Goal: Task Accomplishment & Management: Manage account settings

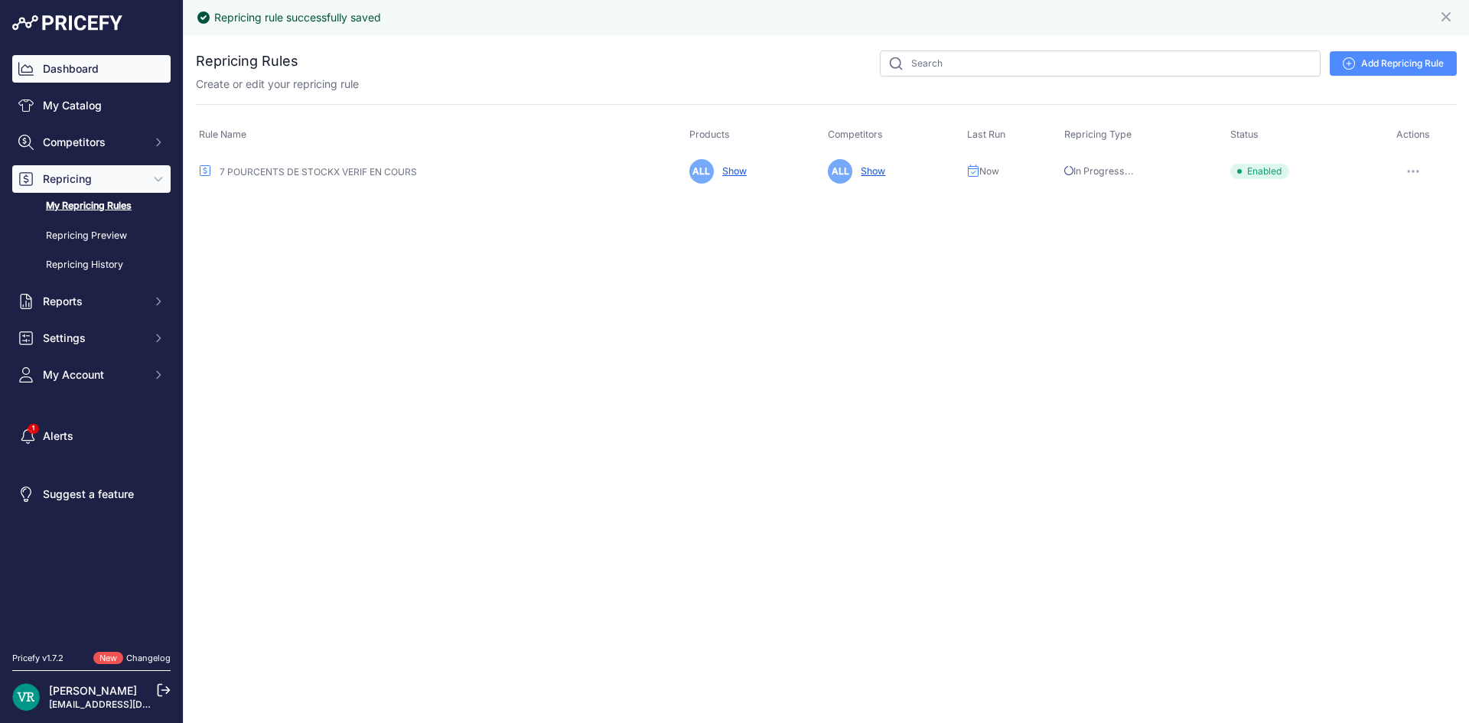
click at [82, 69] on link "Dashboard" at bounding box center [91, 69] width 158 height 28
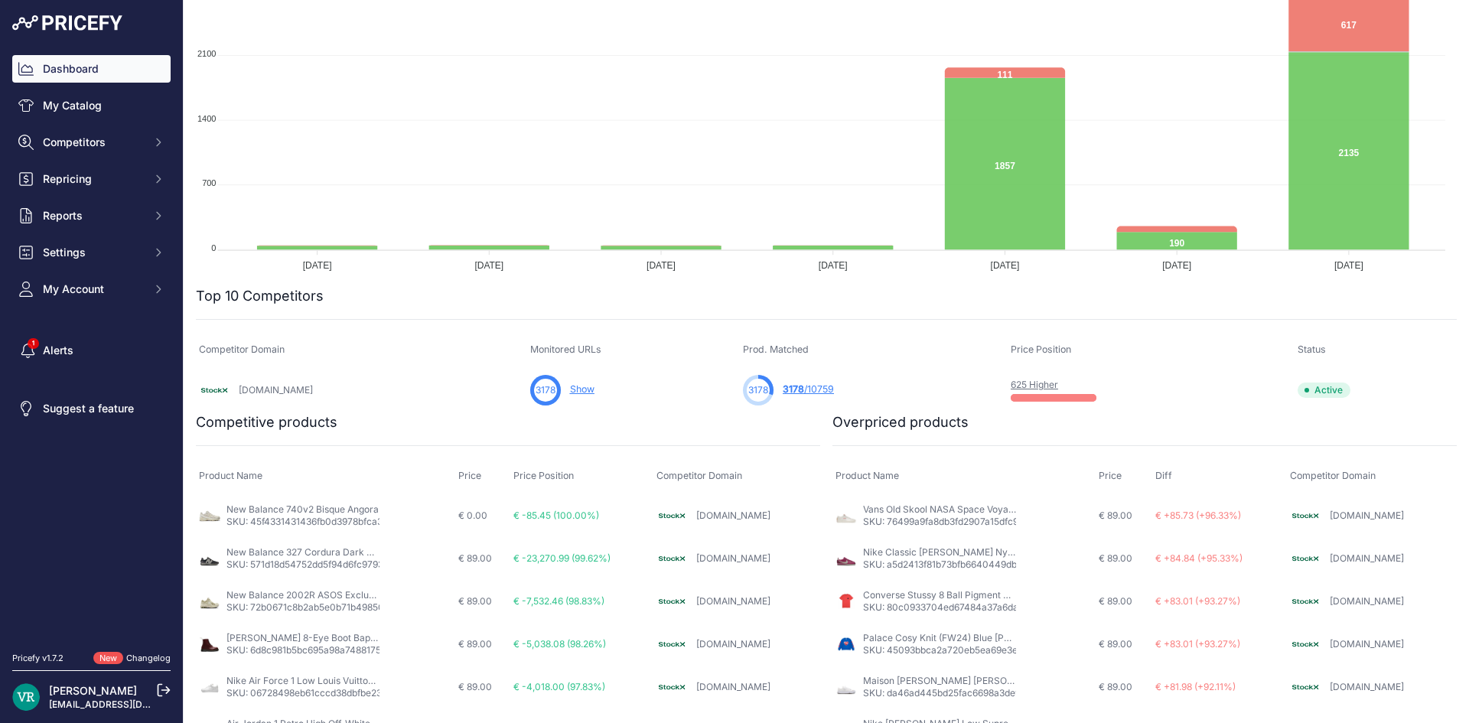
scroll to position [230, 0]
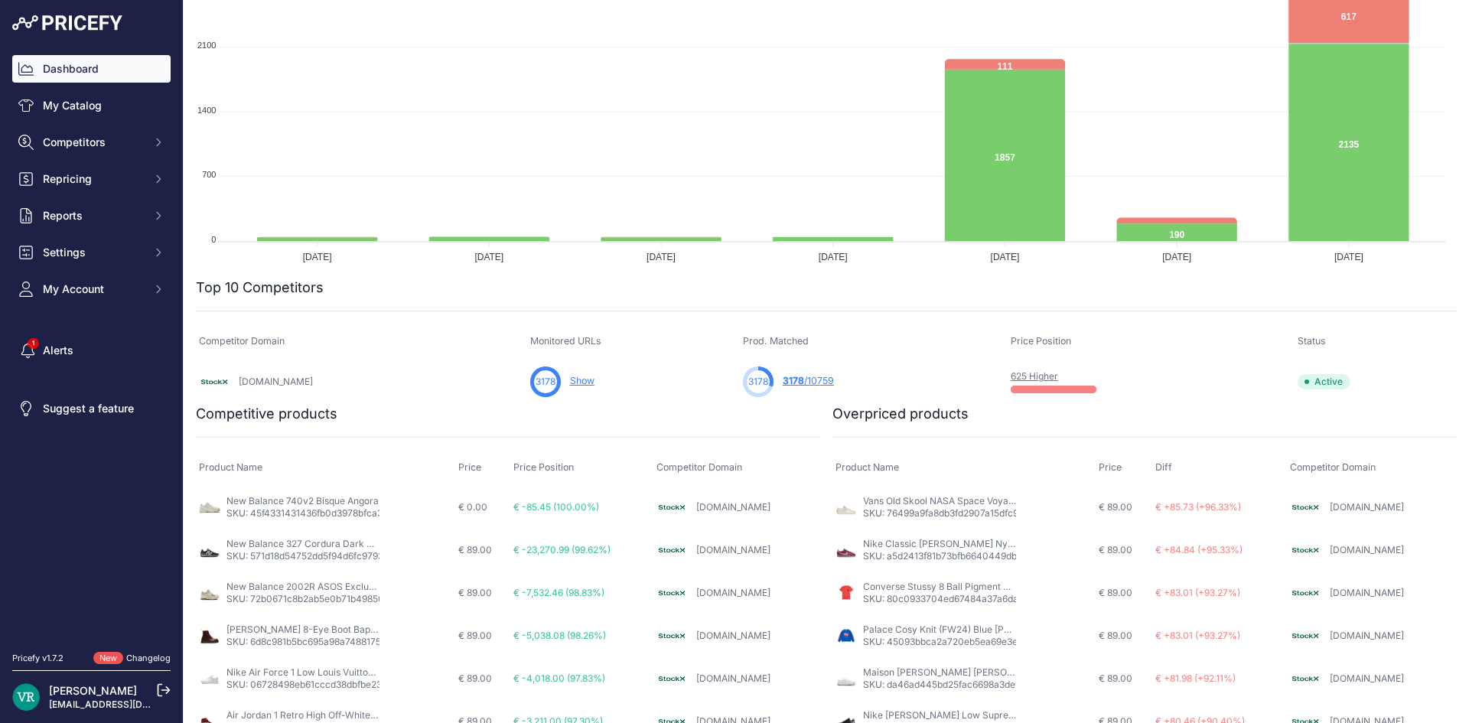
click at [85, 161] on div "Dashboard My Catalog Competitors Competitors Monitored URLs MAP infringements R…" at bounding box center [91, 179] width 158 height 248
drag, startPoint x: 79, startPoint y: 177, endPoint x: 71, endPoint y: 166, distance: 13.2
click at [74, 171] on button "Repricing" at bounding box center [91, 179] width 158 height 28
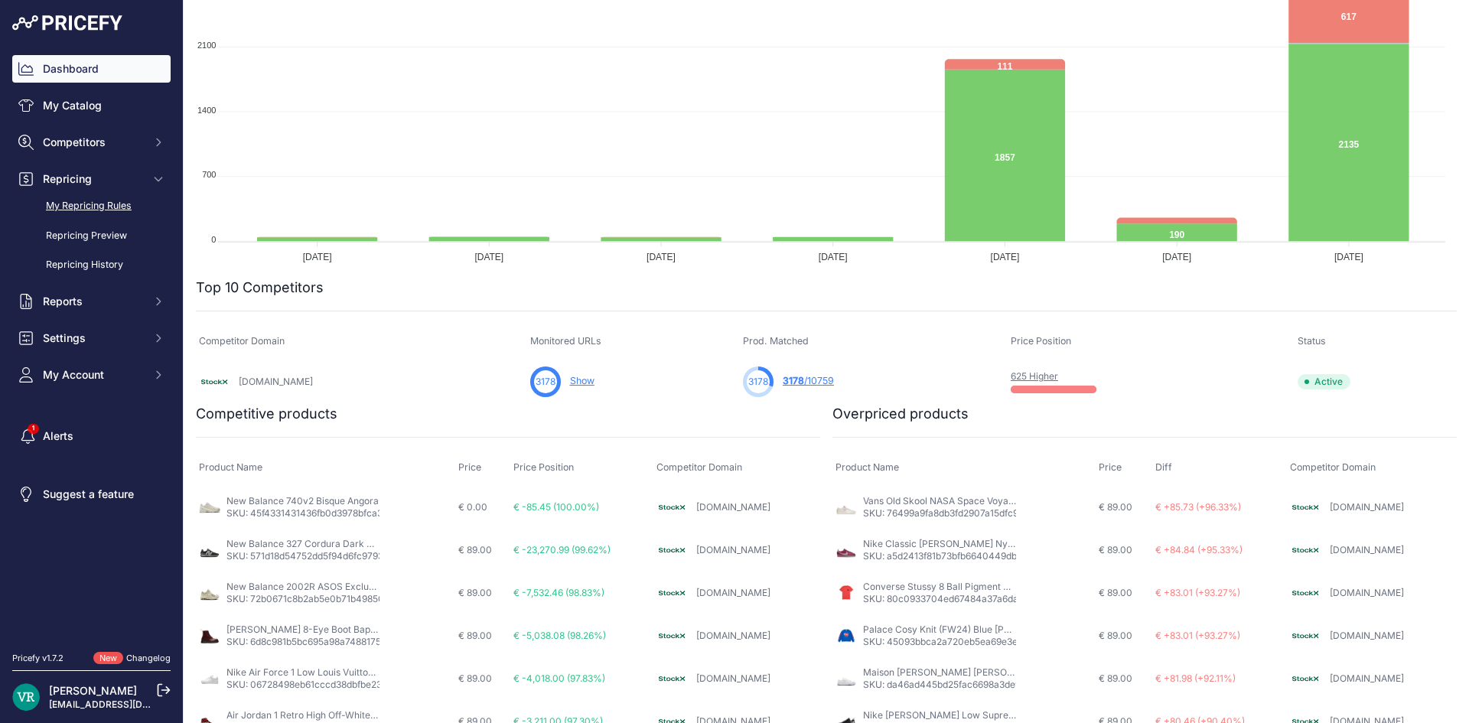
click at [83, 211] on link "My Repricing Rules" at bounding box center [91, 206] width 158 height 27
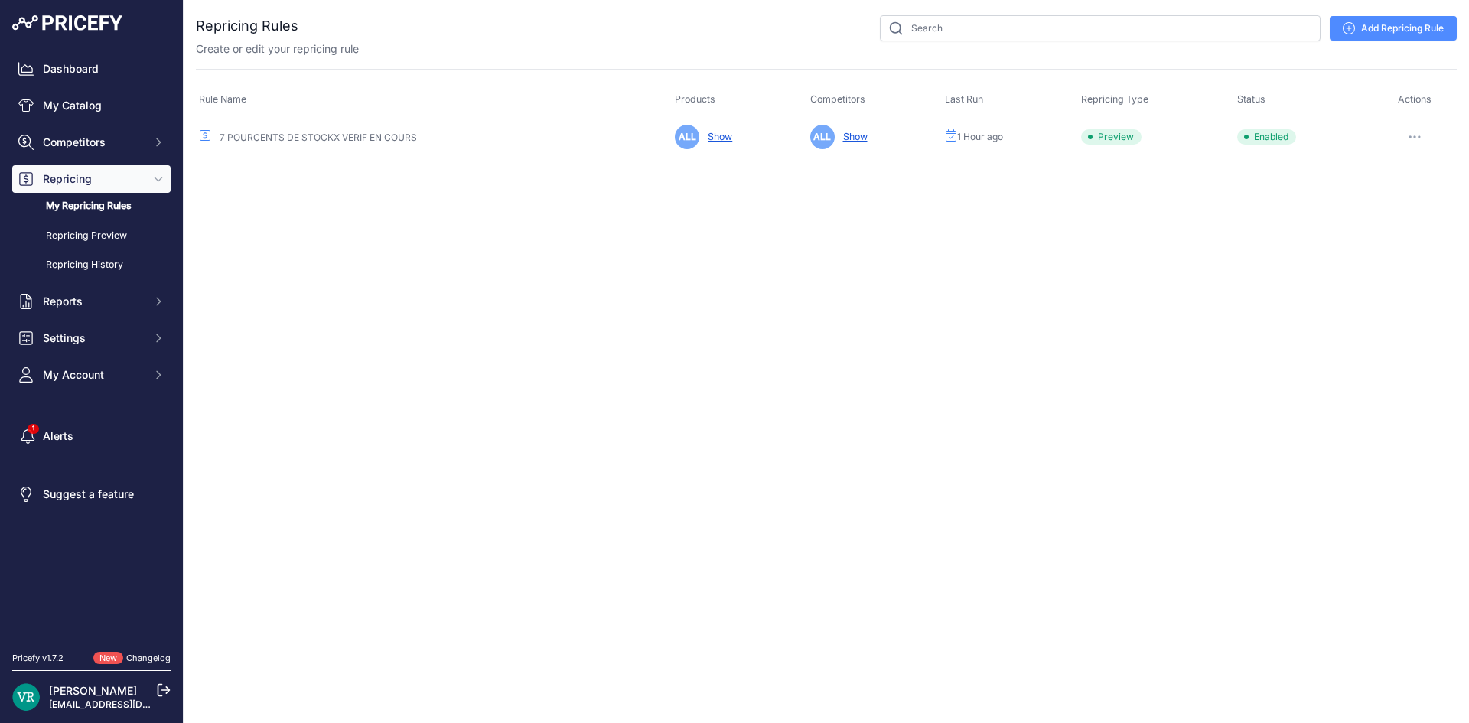
click at [1418, 138] on icon "button" at bounding box center [1415, 136] width 12 height 3
click at [1404, 158] on link "Edit" at bounding box center [1405, 169] width 98 height 24
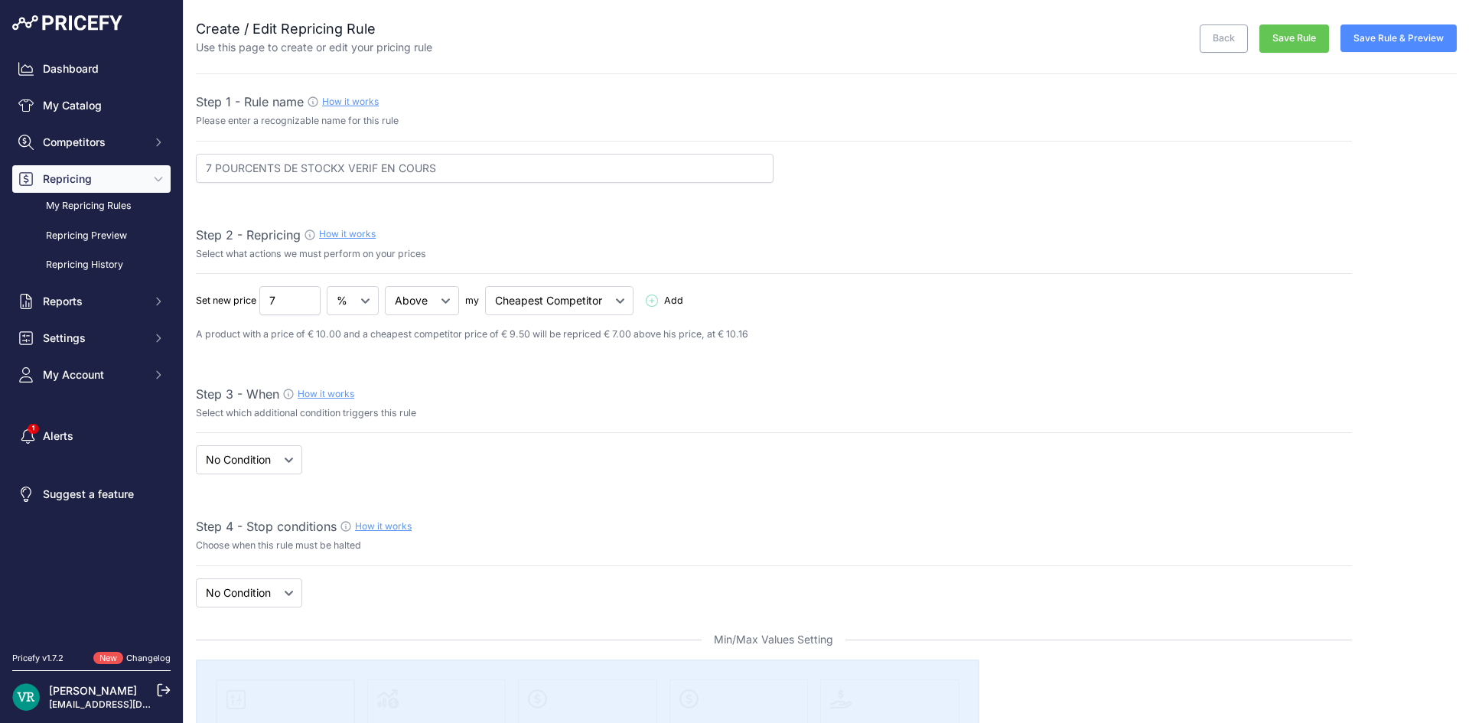
select select "7"
click at [440, 301] on select "Below Above Equal" at bounding box center [422, 300] width 74 height 29
select select "below"
click at [386, 286] on select "Below Above Equal" at bounding box center [422, 300] width 74 height 29
click at [582, 303] on select "Cheapest Competitor Highest Competitor" at bounding box center [559, 300] width 148 height 29
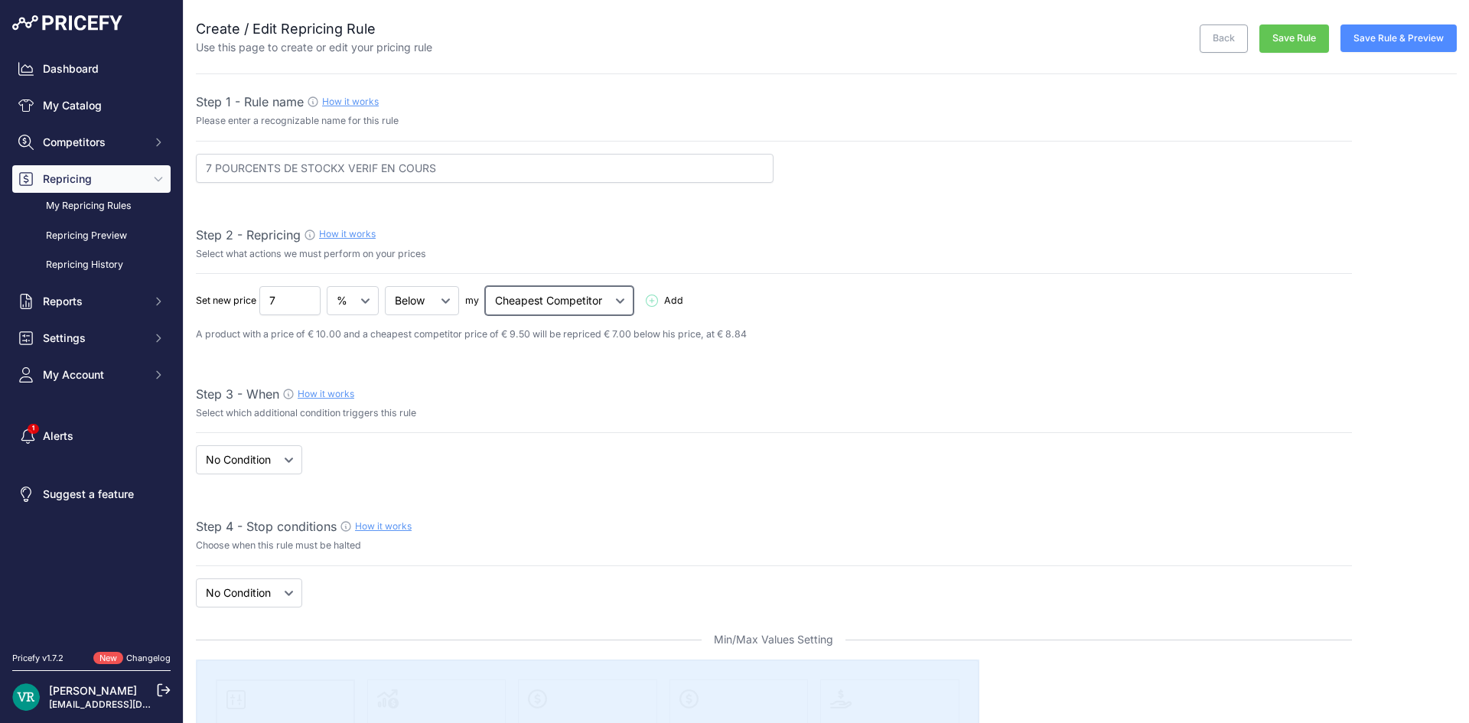
select select "highest"
click at [486, 286] on select "Cheapest Competitor Highest Competitor" at bounding box center [559, 300] width 148 height 29
click at [1273, 35] on button "Save Rule" at bounding box center [1294, 38] width 70 height 28
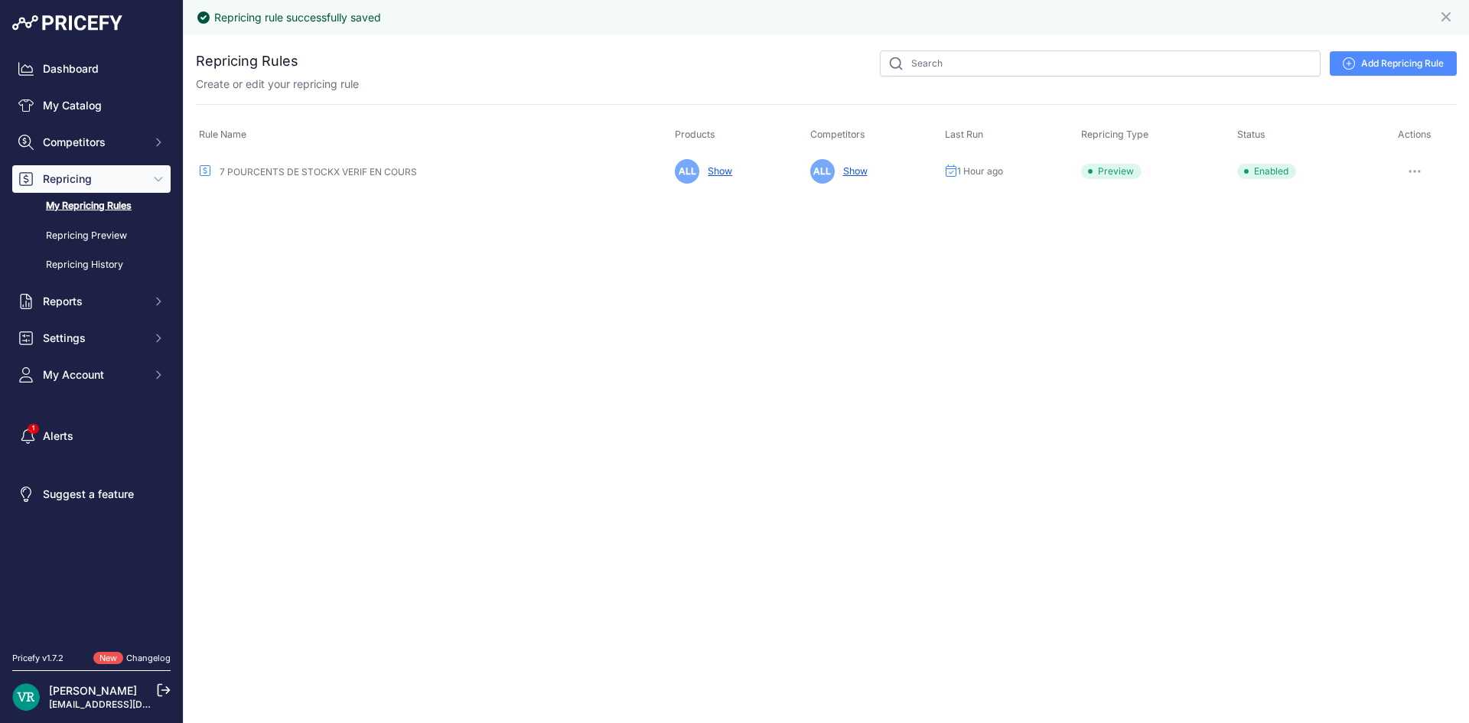
click at [1418, 173] on icon "button" at bounding box center [1415, 171] width 12 height 3
click at [1412, 240] on button "Reprice Now" at bounding box center [1405, 252] width 98 height 24
click at [1406, 171] on button "button" at bounding box center [1413, 171] width 31 height 21
click at [1399, 194] on link "Edit" at bounding box center [1405, 203] width 98 height 24
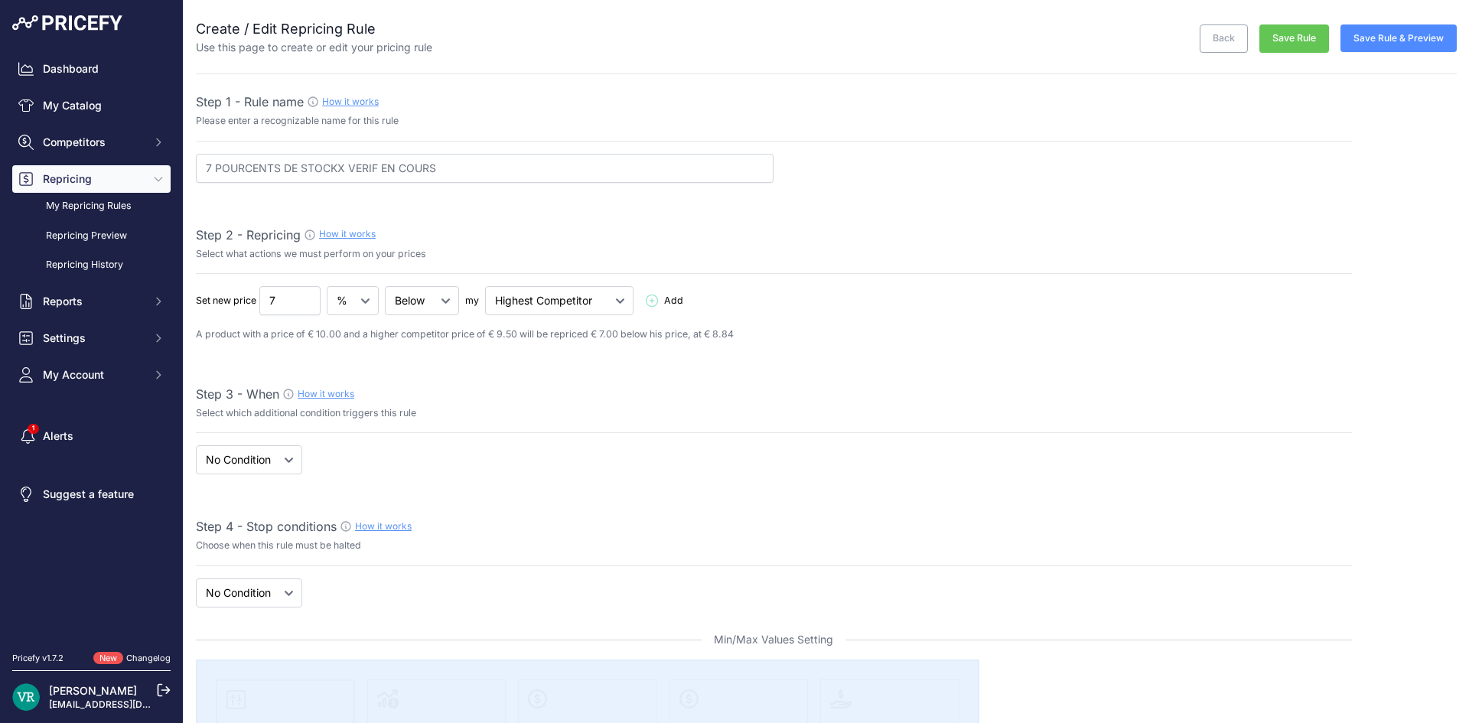
select select "7"
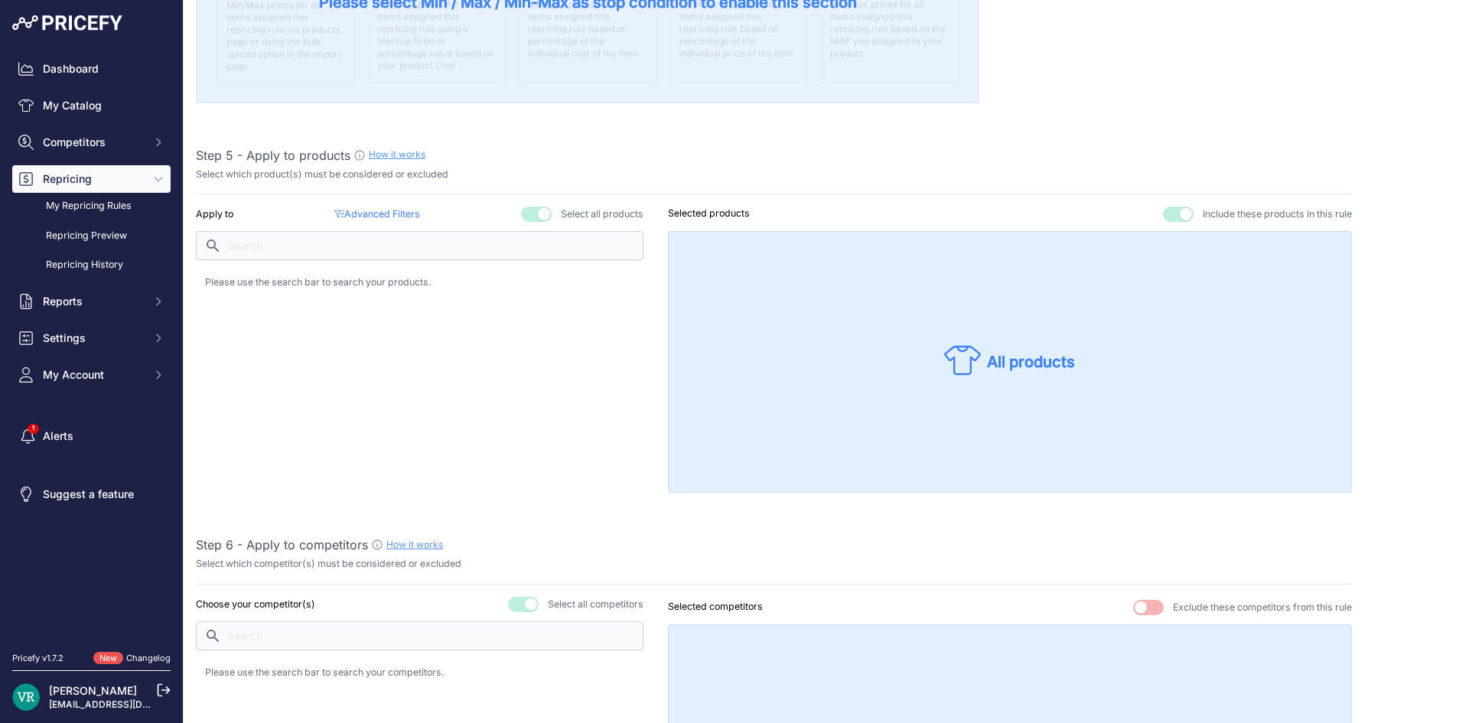
scroll to position [842, 0]
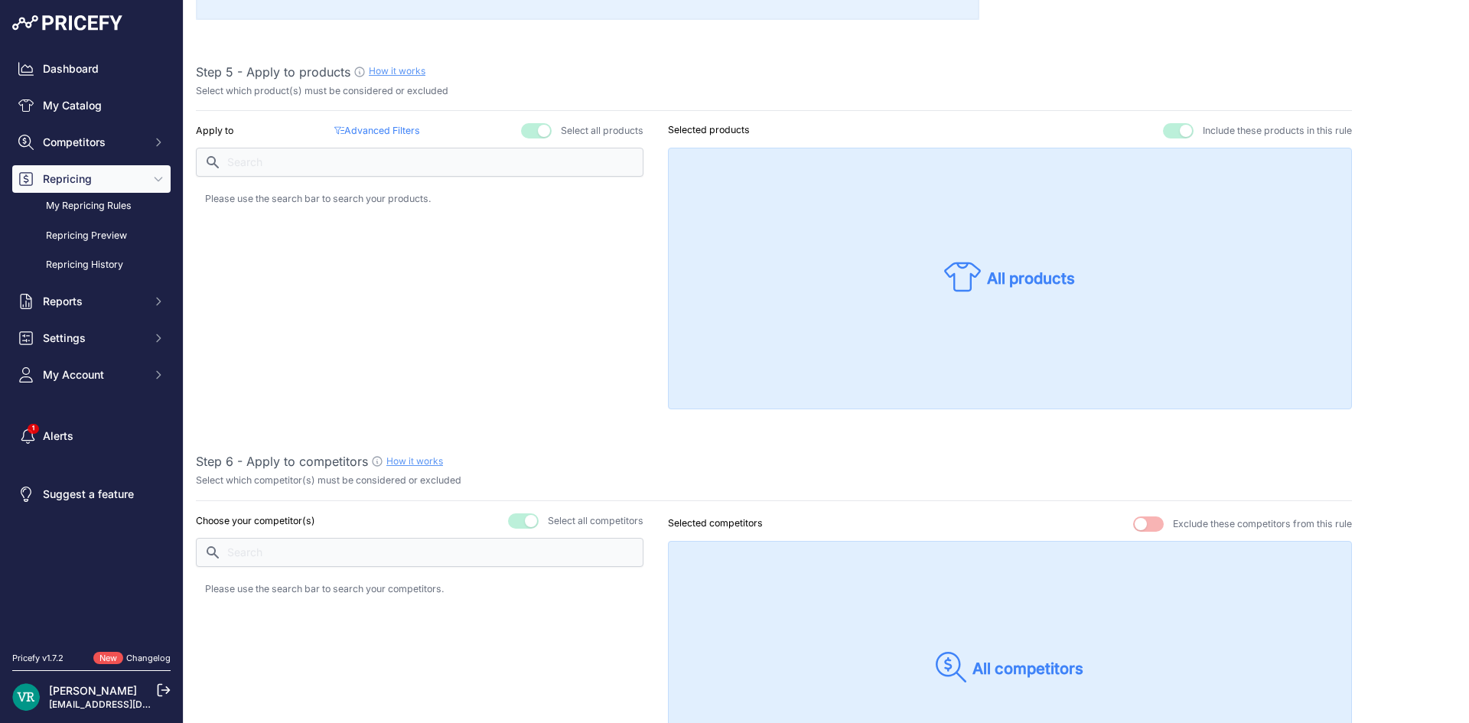
click at [534, 122] on div "Step 1 - Rule name How it works Please enter a recognizable name for this rule …" at bounding box center [774, 477] width 1156 height 2453
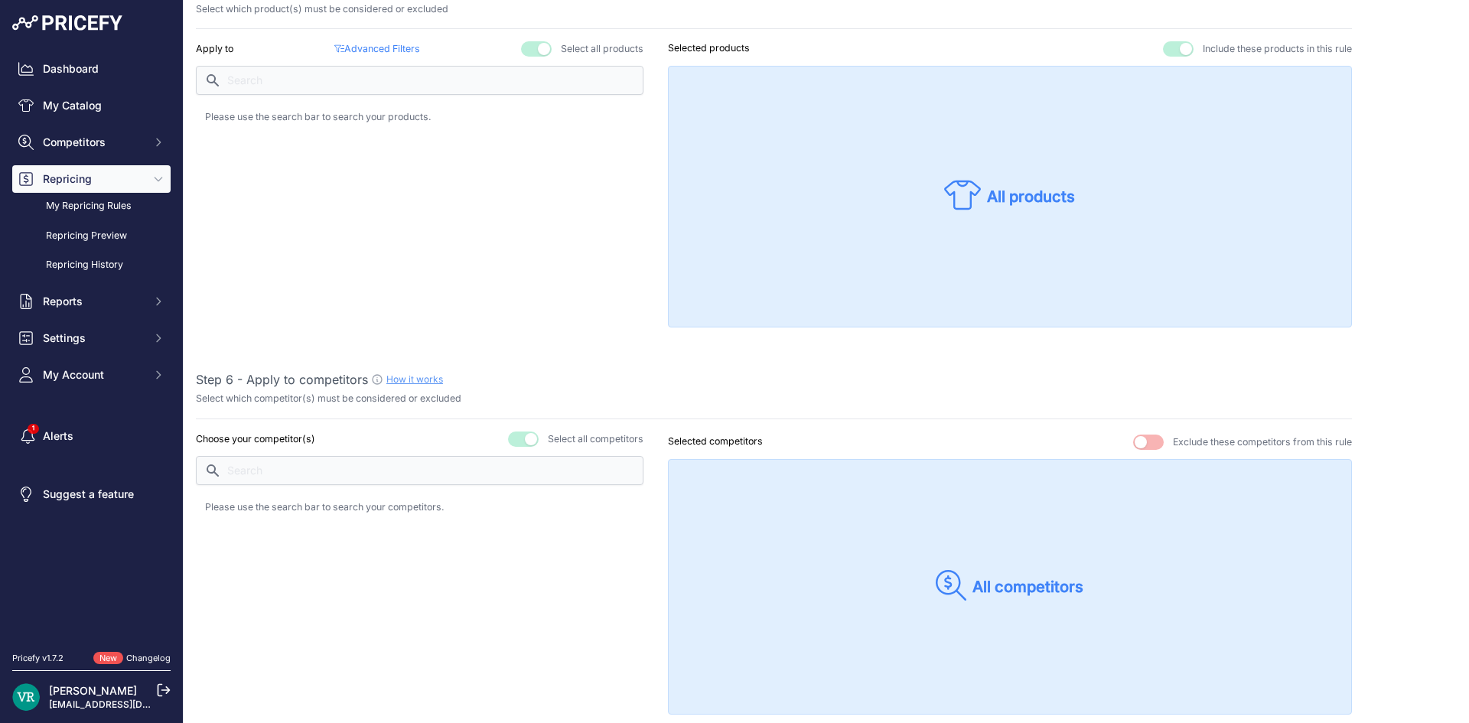
scroll to position [1071, 0]
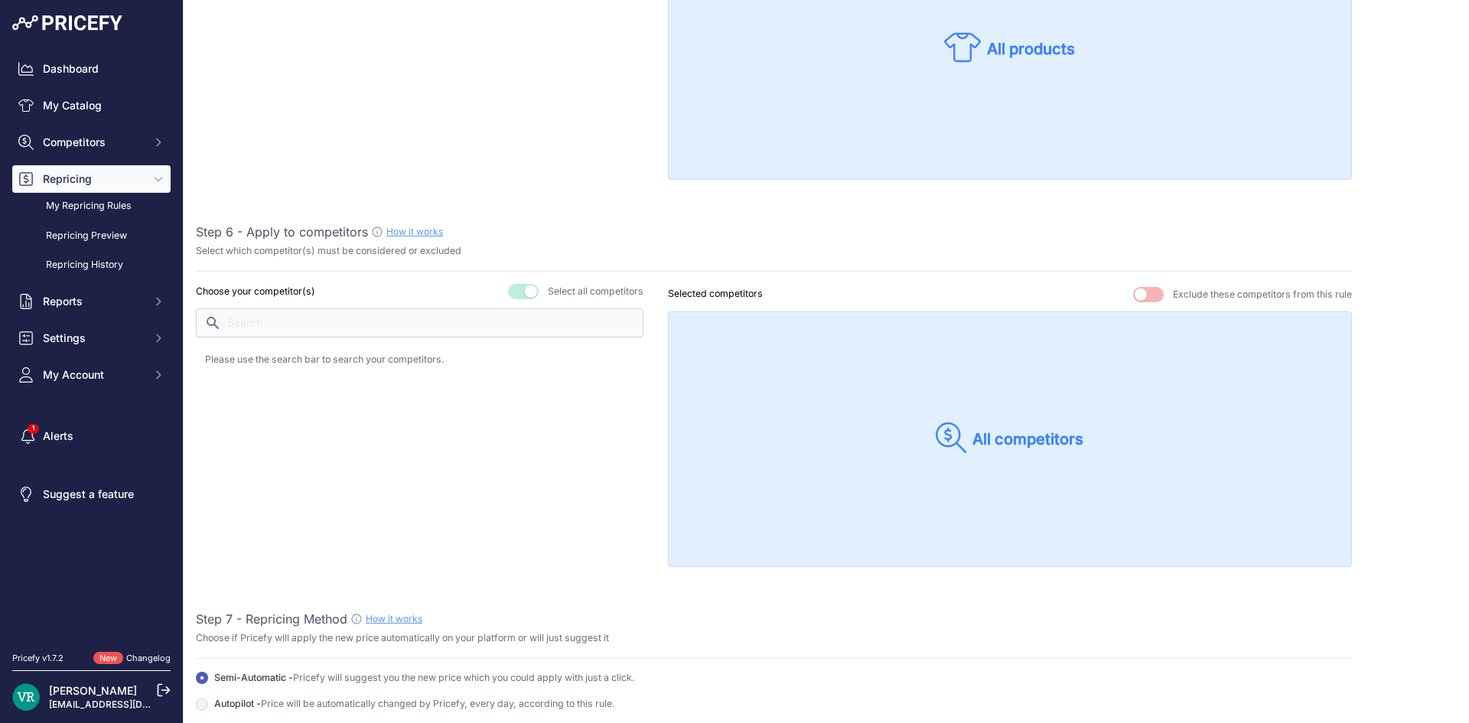
click at [519, 290] on button "button" at bounding box center [523, 291] width 31 height 15
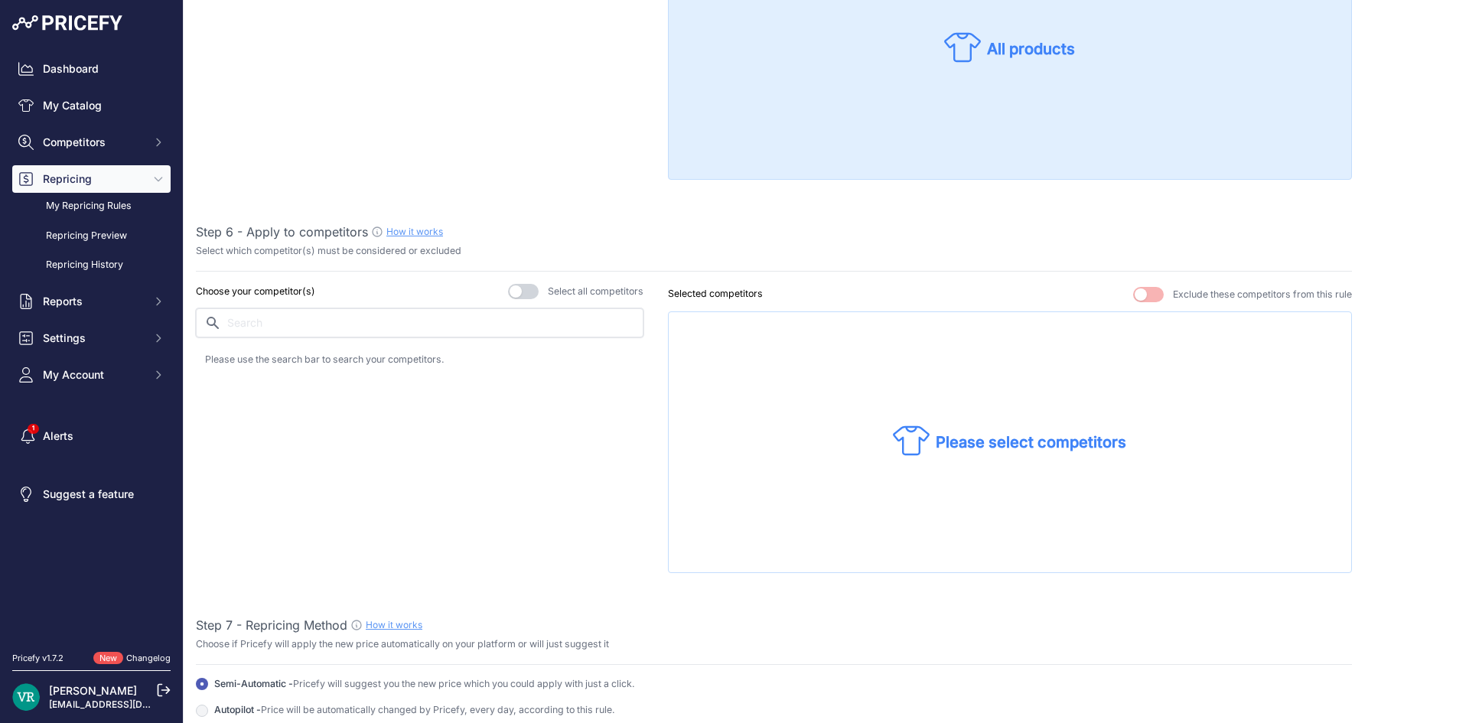
click at [431, 326] on input "text" at bounding box center [420, 322] width 448 height 29
type input "sto"
click at [430, 361] on div "stockx.com" at bounding box center [419, 363] width 429 height 21
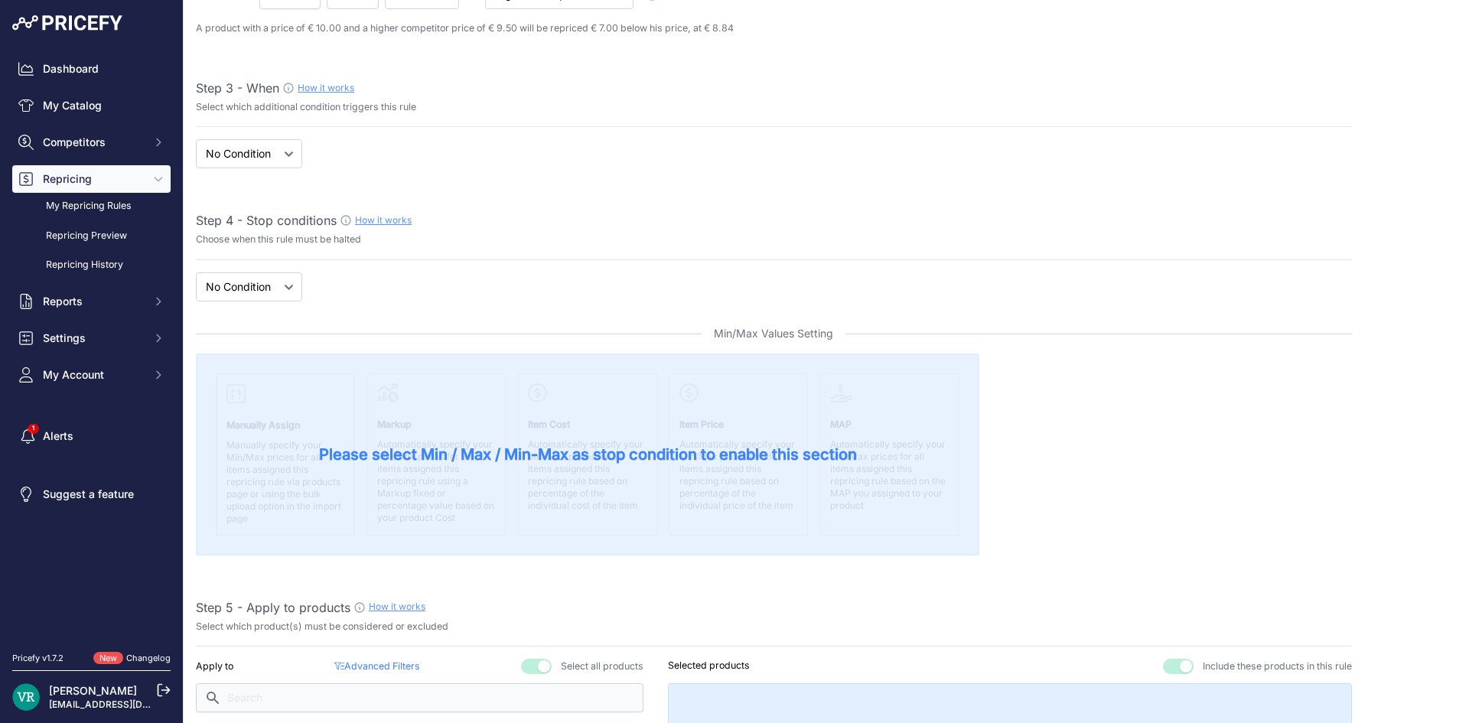
scroll to position [0, 0]
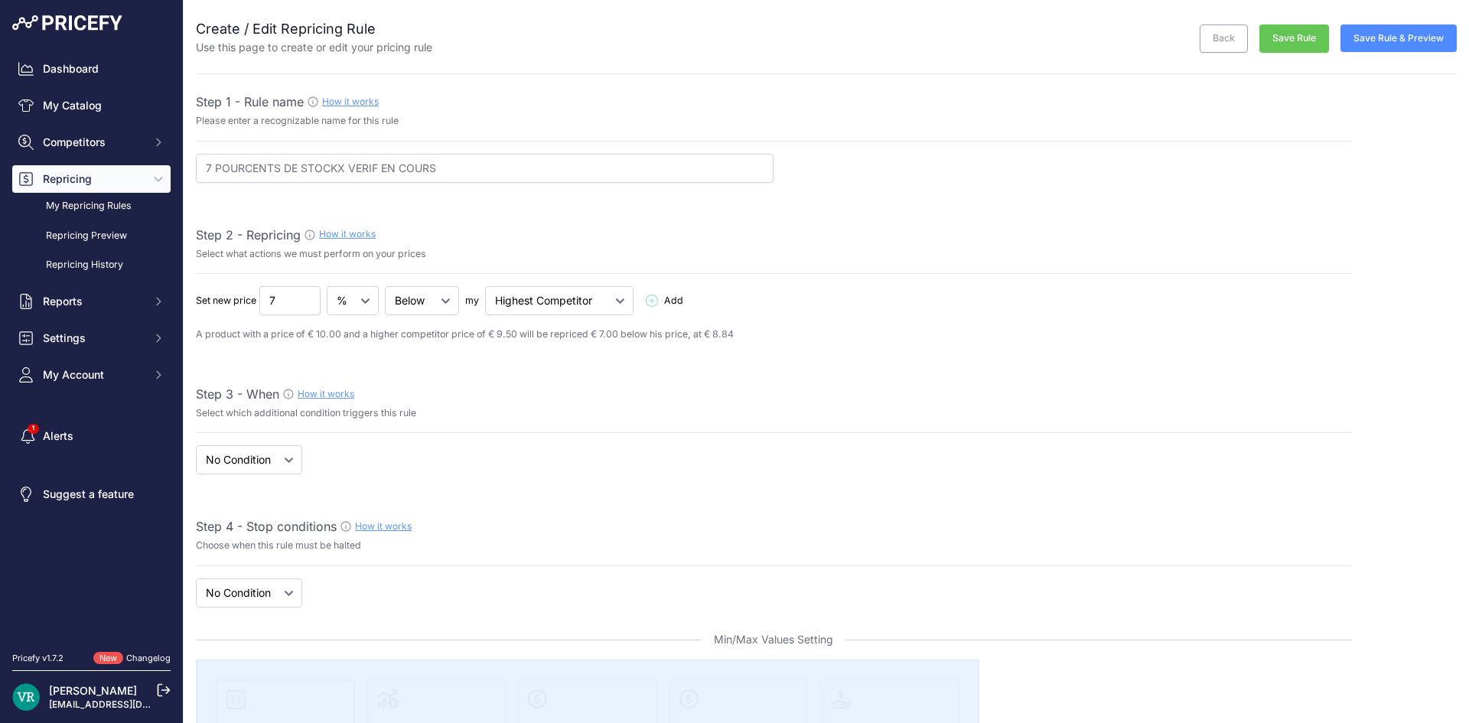
click at [1261, 38] on button "Save Rule" at bounding box center [1294, 38] width 70 height 28
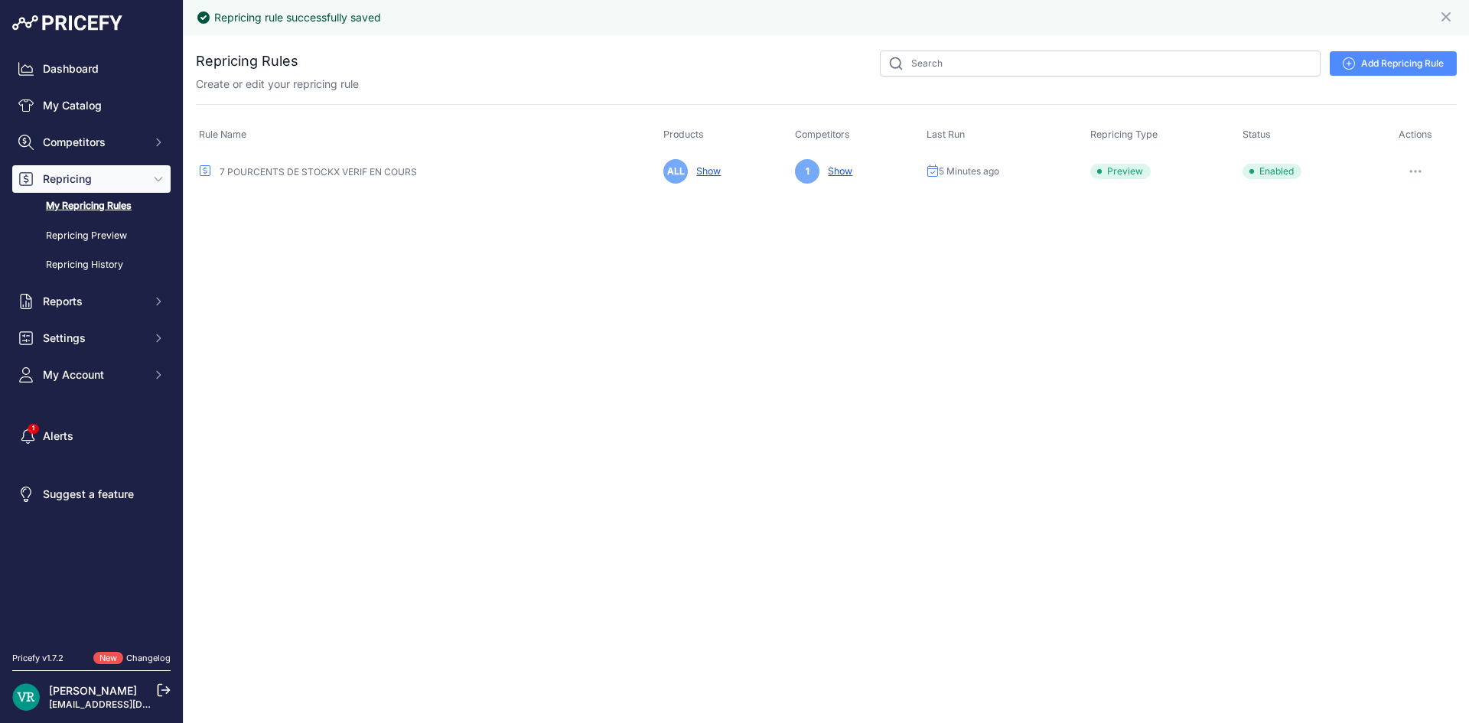
click at [1413, 171] on icon "button" at bounding box center [1415, 171] width 12 height 3
click at [1388, 252] on button "Reprice Now" at bounding box center [1405, 252] width 98 height 24
